Goal: Information Seeking & Learning: Learn about a topic

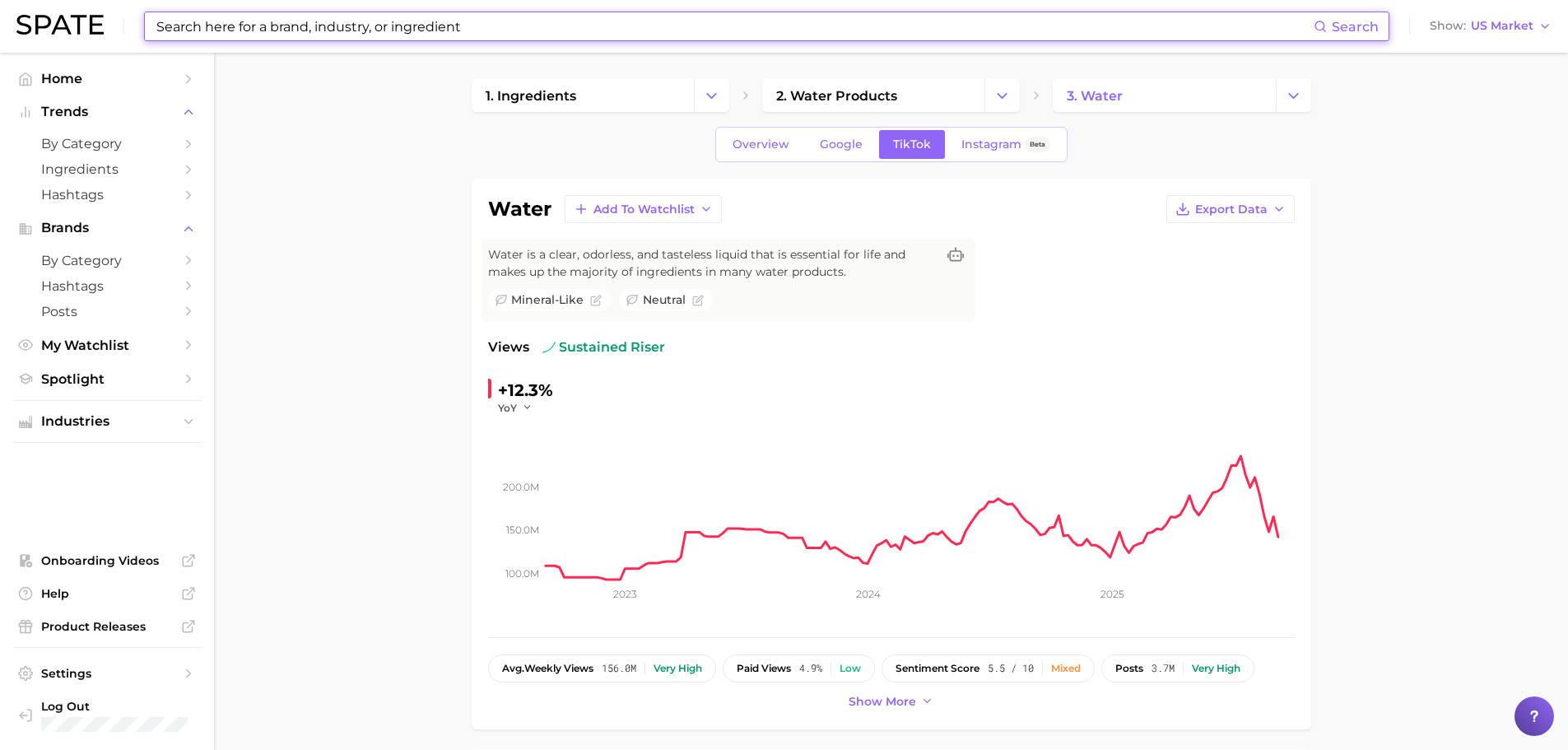
click at [226, 28] on input at bounding box center [734, 26] width 1159 height 28
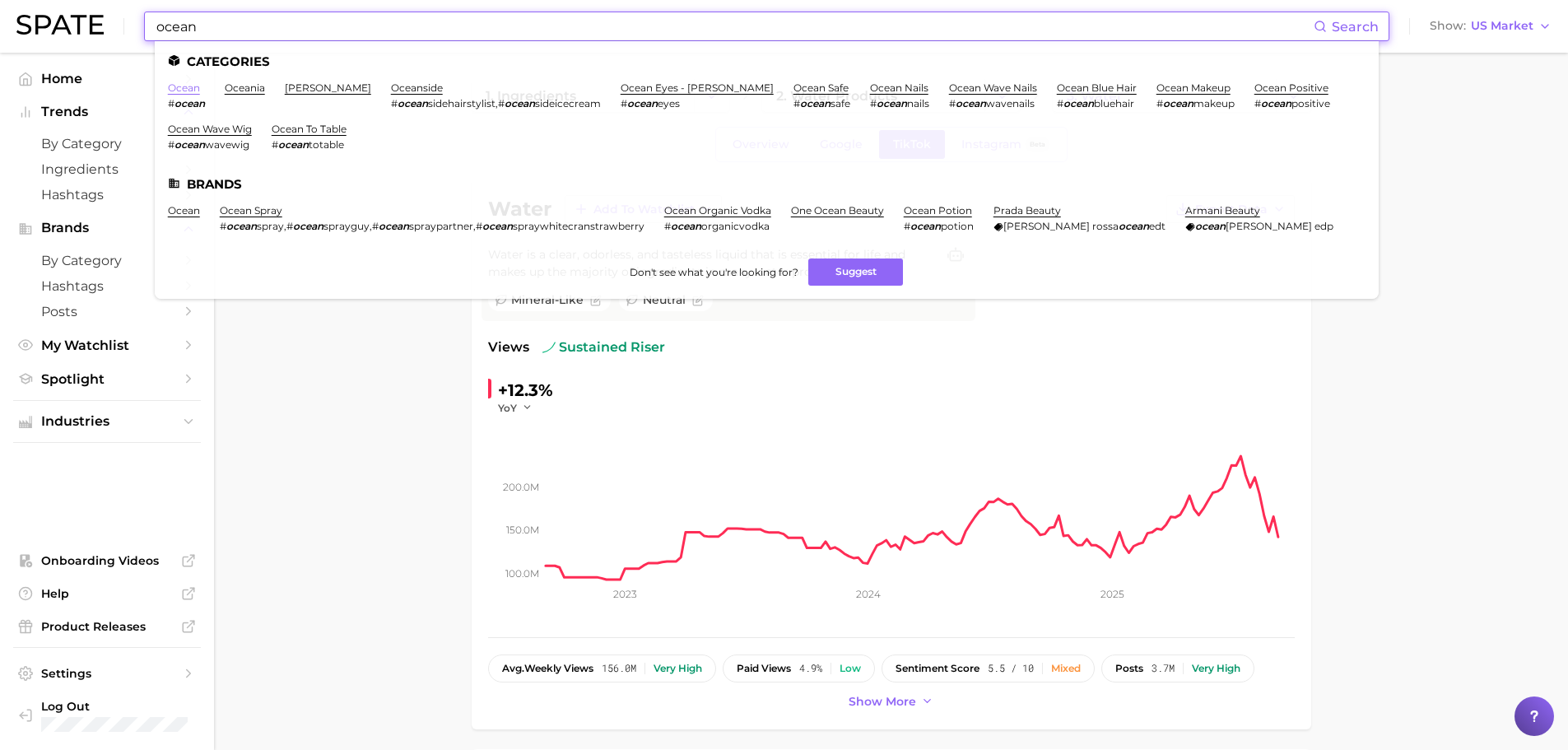
type input "ocean"
click at [179, 88] on link "ocean" at bounding box center [184, 87] width 32 height 13
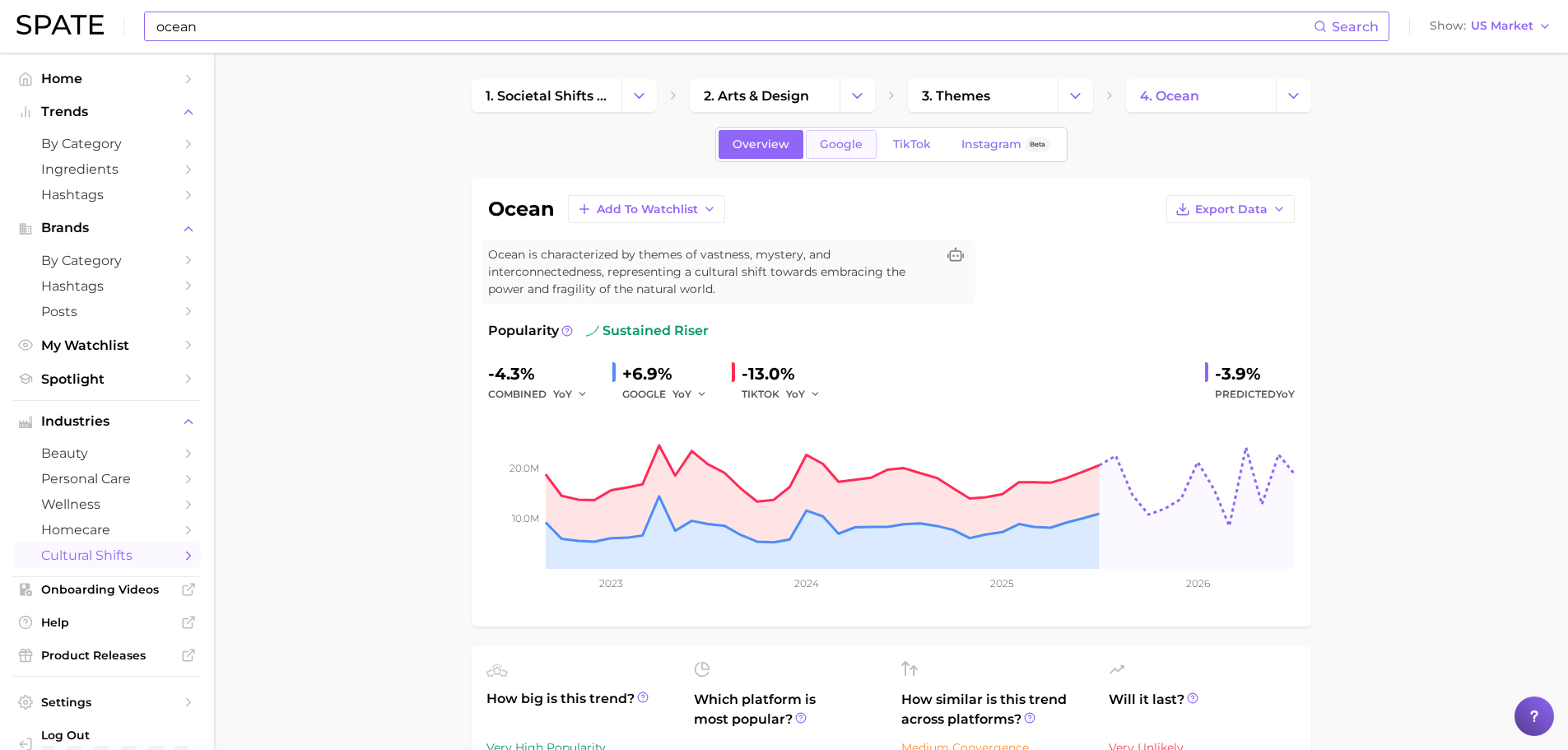
click at [836, 156] on link "Google" at bounding box center [841, 144] width 71 height 29
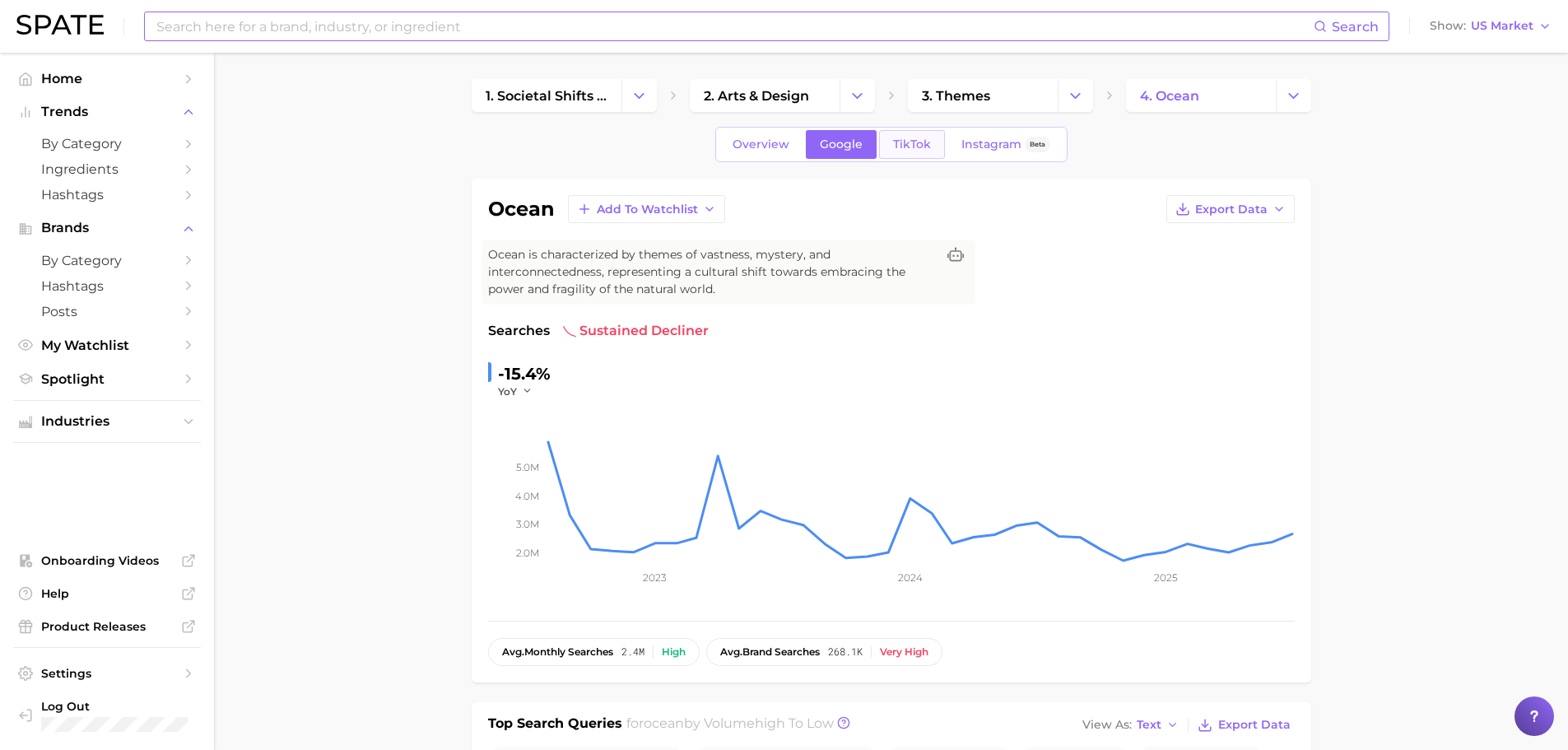
click at [909, 144] on span "TikTok" at bounding box center [912, 144] width 38 height 14
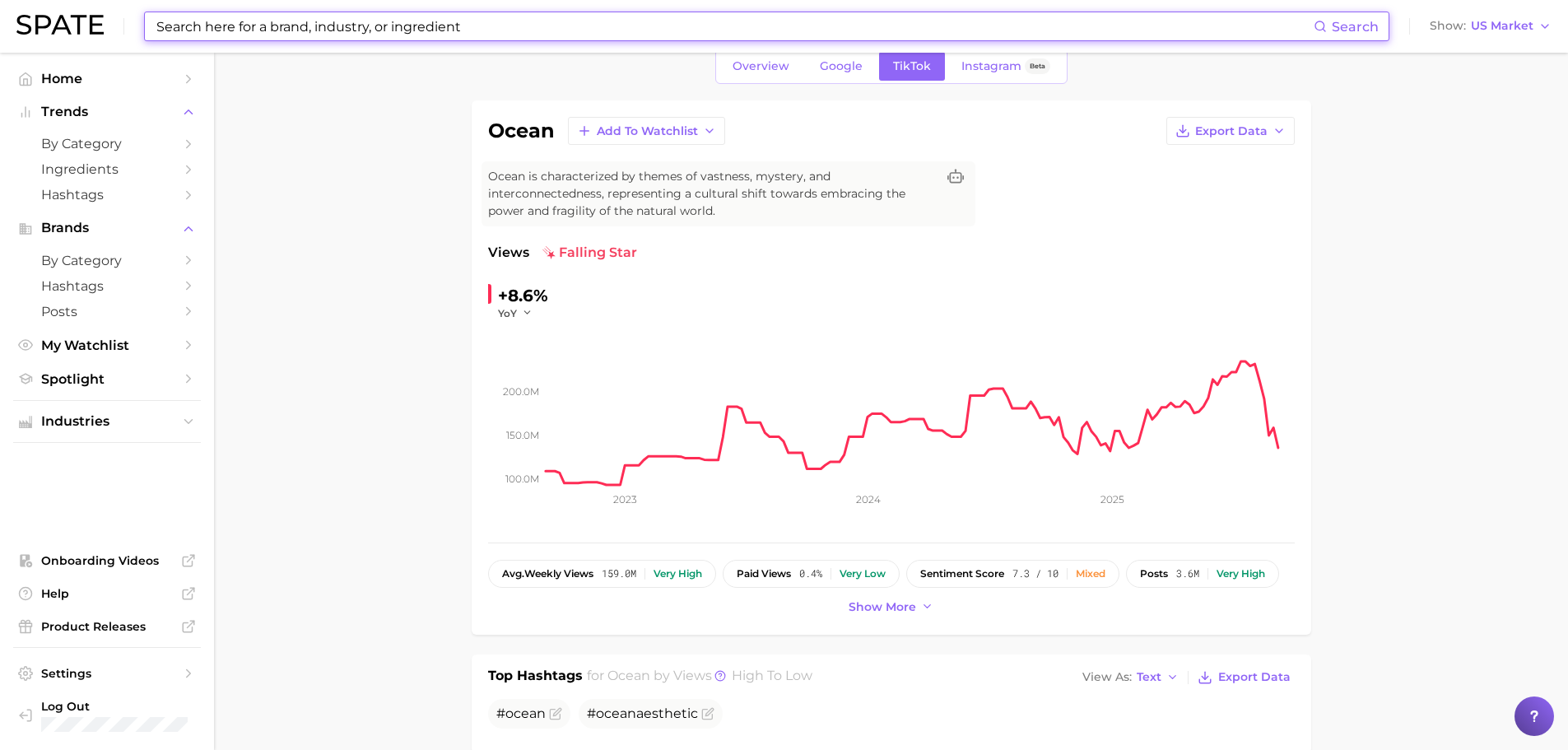
scroll to position [82, 0]
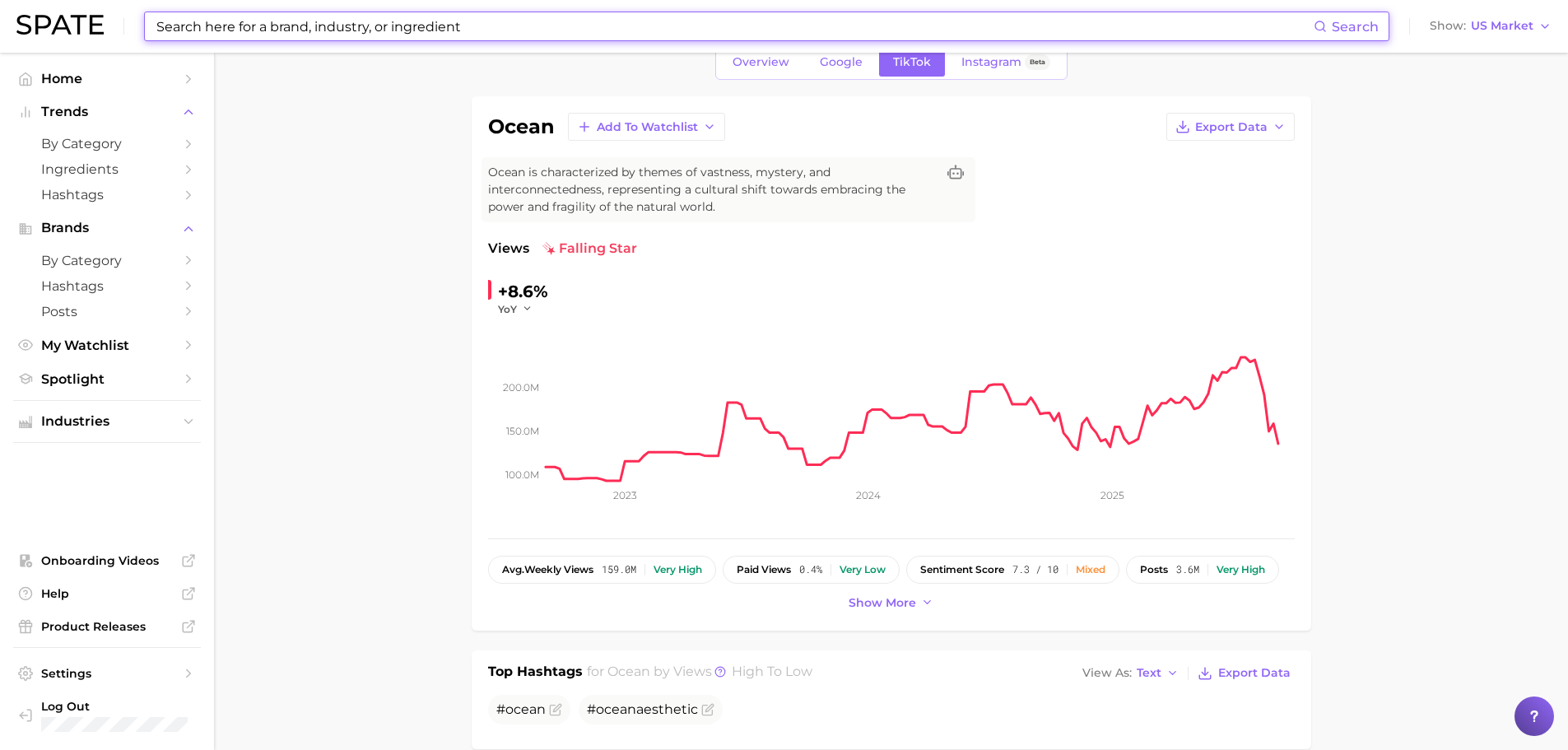
click at [729, 30] on input at bounding box center [734, 26] width 1159 height 28
click at [731, 31] on input at bounding box center [734, 26] width 1159 height 28
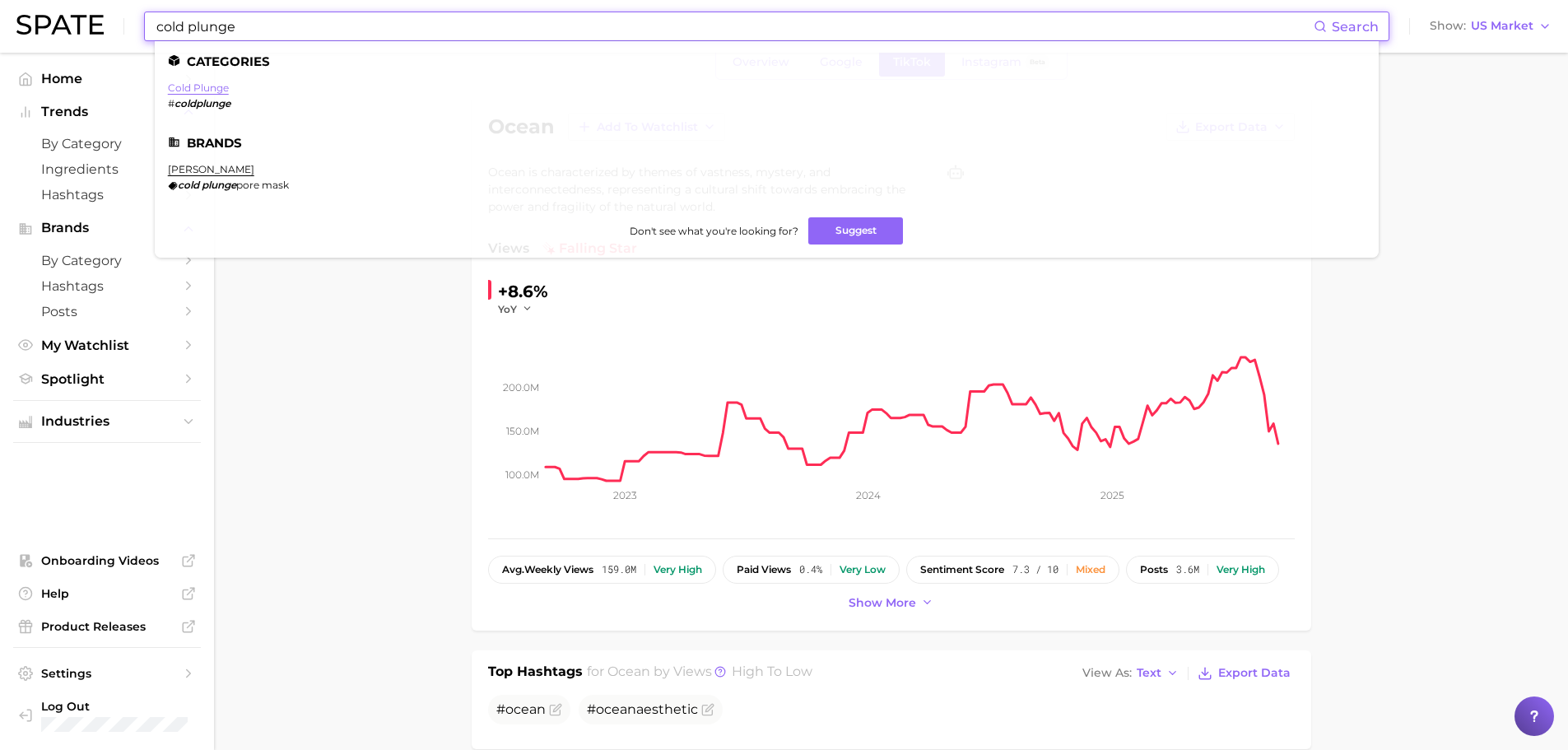
type input "cold plunge"
click at [222, 92] on link "cold plunge" at bounding box center [198, 87] width 61 height 13
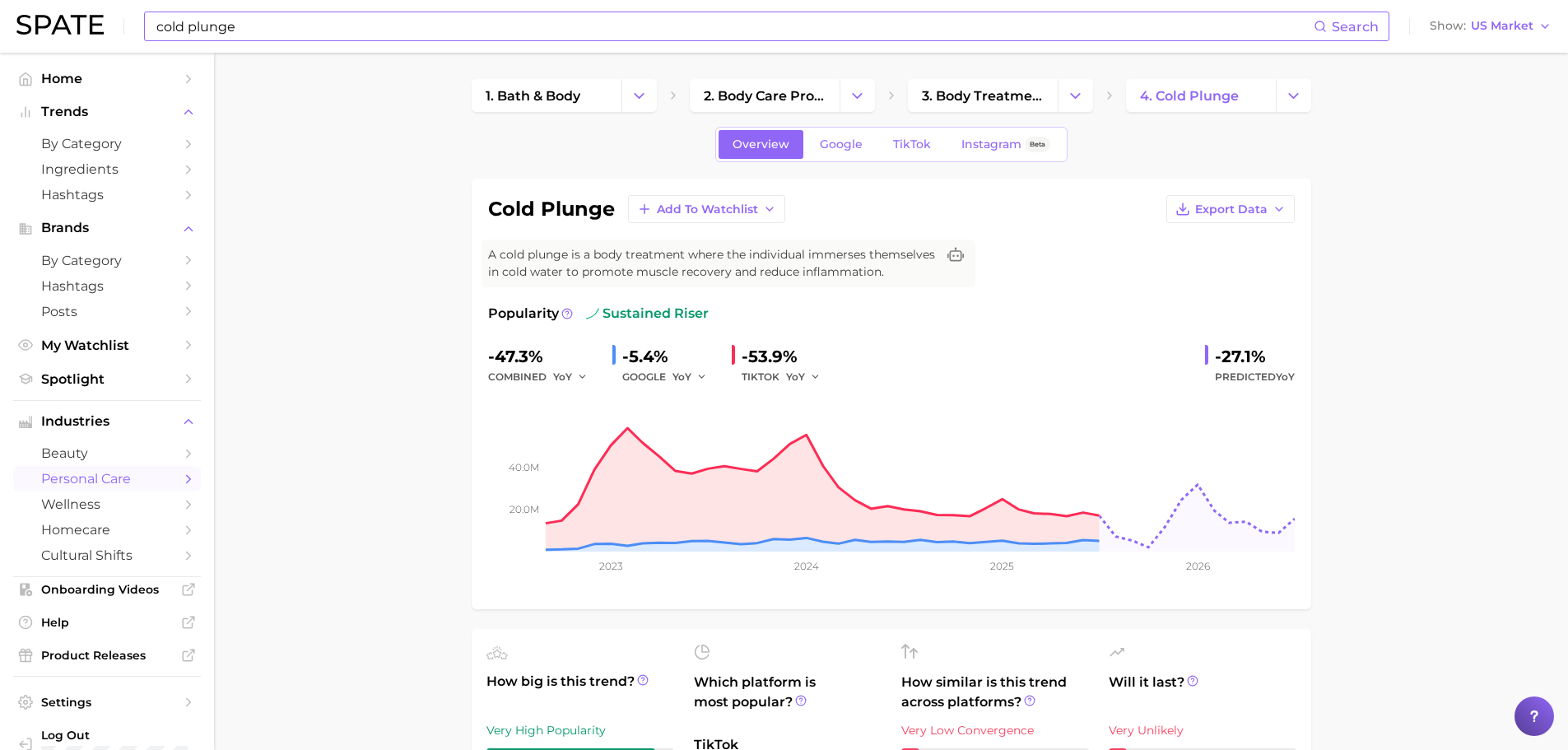
click at [825, 159] on div "Overview Google TikTok Instagram Beta" at bounding box center [891, 144] width 353 height 35
click at [830, 151] on link "Google" at bounding box center [841, 144] width 71 height 29
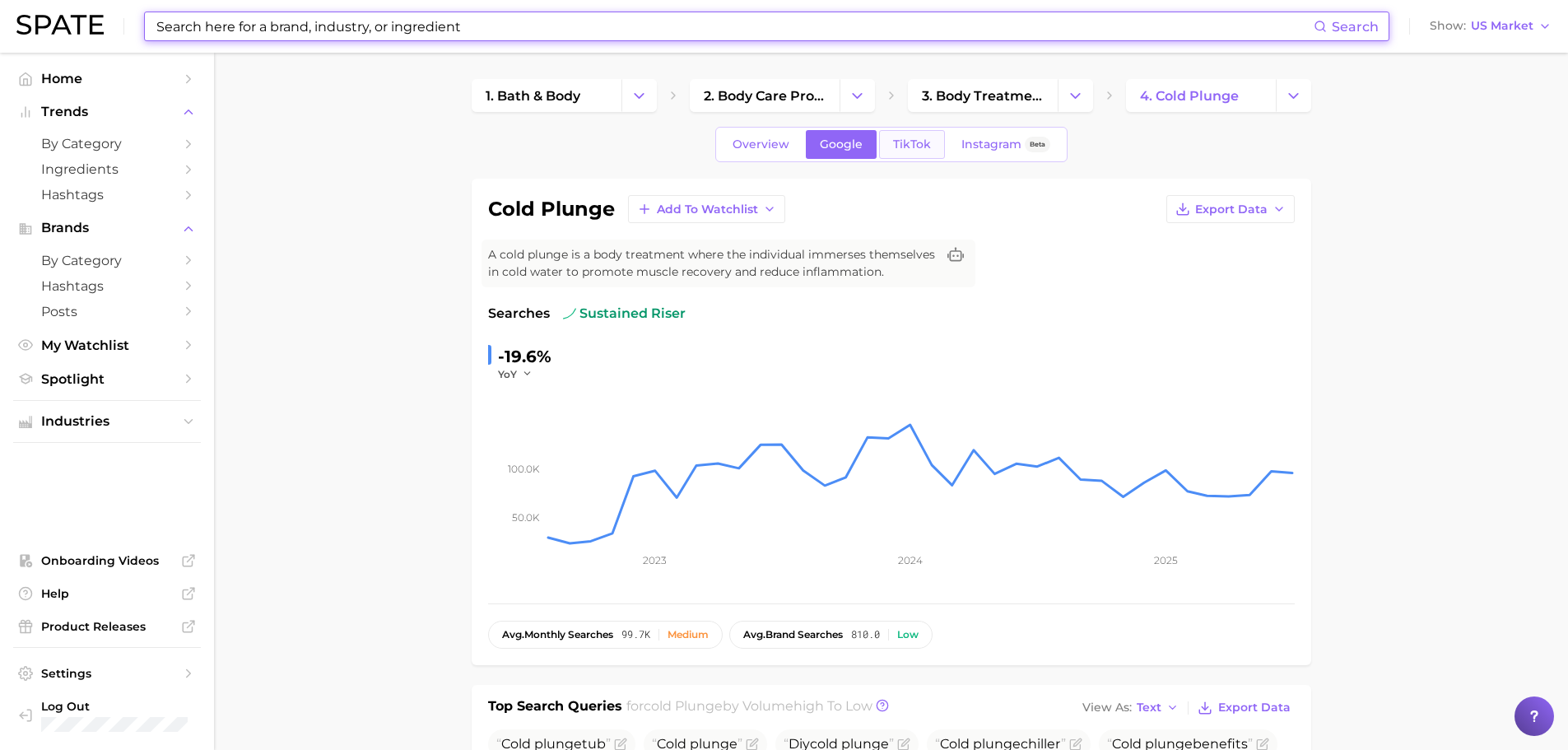
click at [914, 146] on span "TikTok" at bounding box center [912, 144] width 38 height 14
